Goal: Transaction & Acquisition: Purchase product/service

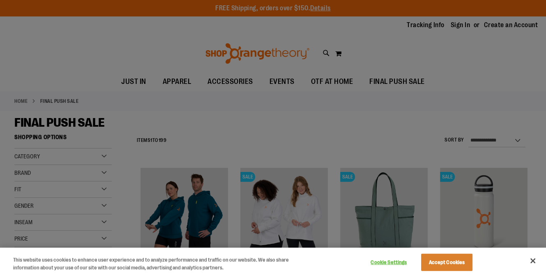
type input "**********"
click at [452, 266] on button "Accept Cookies" at bounding box center [446, 262] width 51 height 17
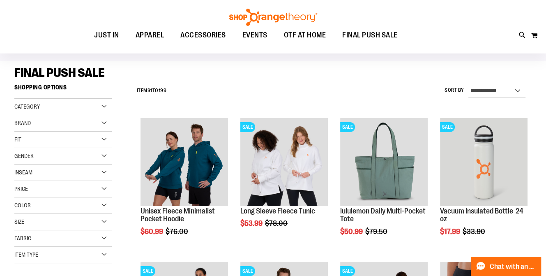
scroll to position [41, 0]
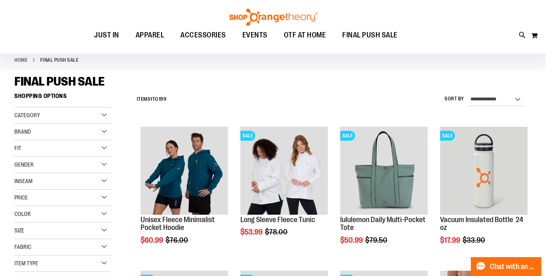
click at [98, 131] on div "Brand" at bounding box center [62, 132] width 97 height 16
click at [33, 164] on link "lululemon" at bounding box center [59, 166] width 94 height 9
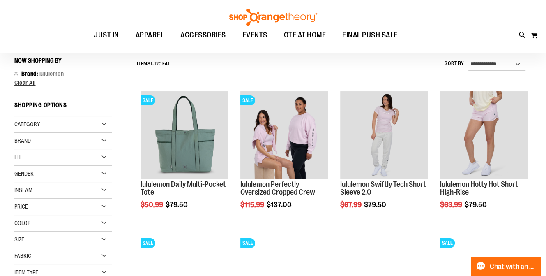
scroll to position [76, 0]
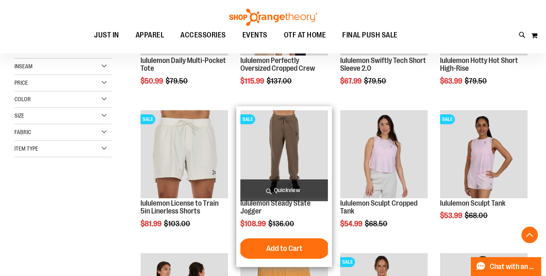
scroll to position [159, 0]
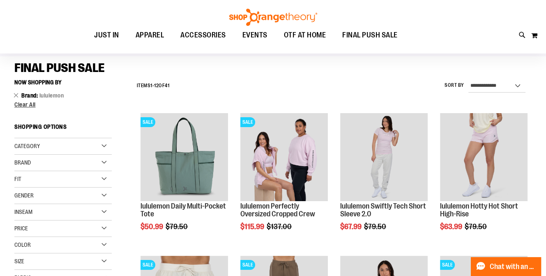
scroll to position [35, 0]
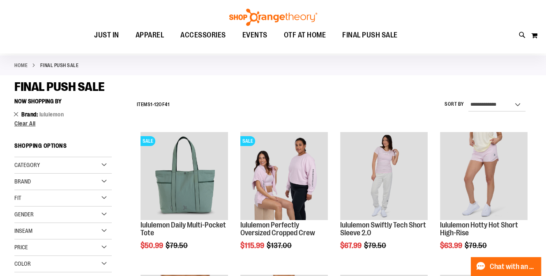
click at [16, 114] on link "Remove This Item" at bounding box center [16, 114] width 5 height 8
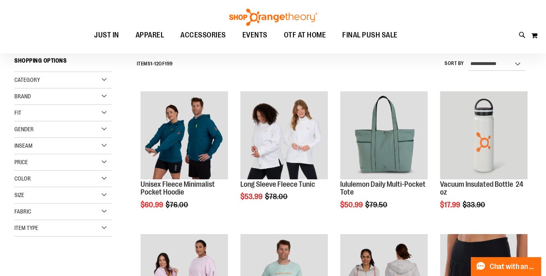
scroll to position [76, 0]
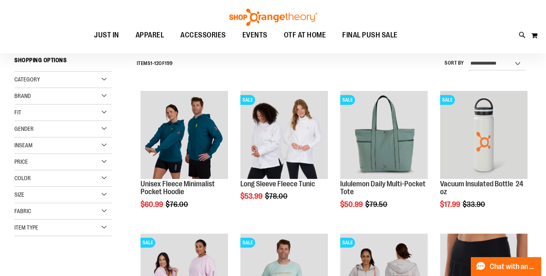
click at [65, 94] on div "Brand" at bounding box center [62, 96] width 97 height 16
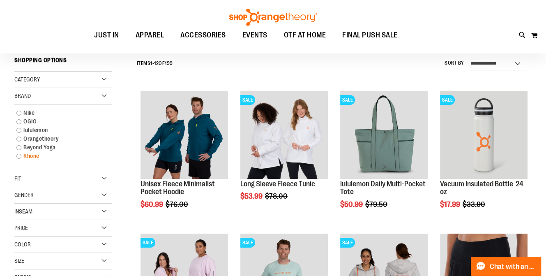
click at [28, 155] on link "Rhone" at bounding box center [59, 156] width 94 height 9
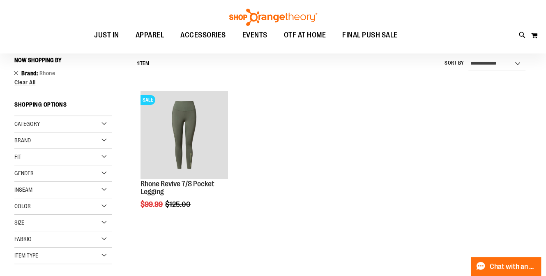
click at [15, 71] on link "Remove This Item" at bounding box center [16, 73] width 5 height 8
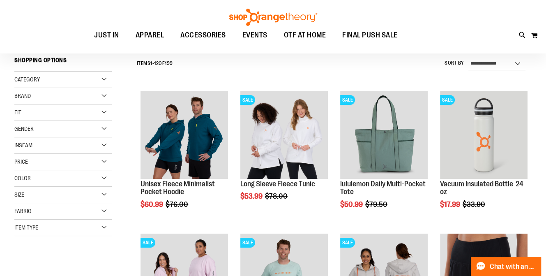
click at [56, 75] on div "Category" at bounding box center [62, 80] width 97 height 16
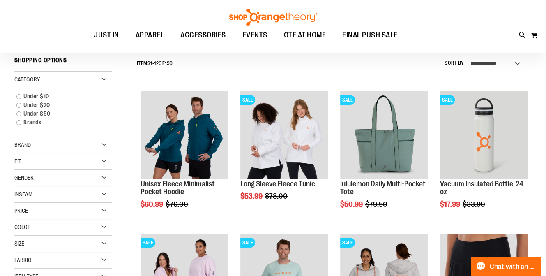
click at [51, 147] on div "Brand" at bounding box center [62, 145] width 97 height 16
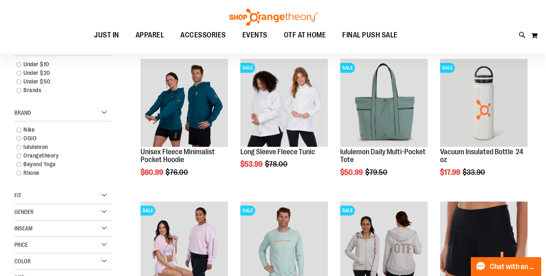
scroll to position [118, 0]
